Goal: Transaction & Acquisition: Subscribe to service/newsletter

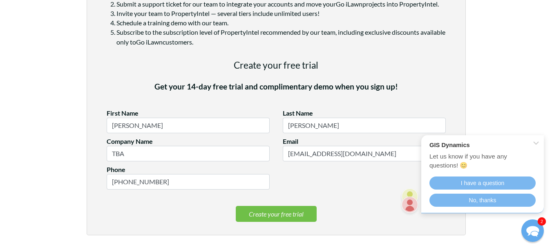
scroll to position [844, 0]
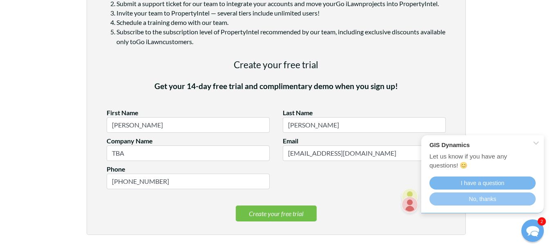
click at [500, 201] on link "No, thanks" at bounding box center [483, 199] width 106 height 13
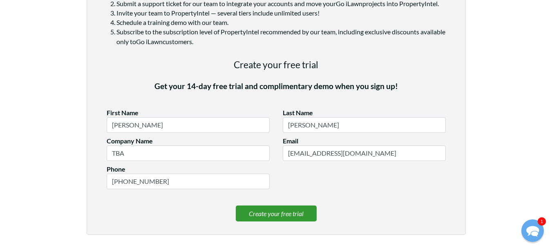
click at [293, 212] on link "Create your free trial" at bounding box center [276, 214] width 81 height 16
